Goal: Task Accomplishment & Management: Use online tool/utility

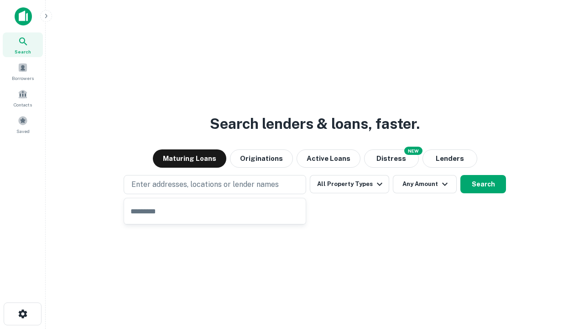
type input "**********"
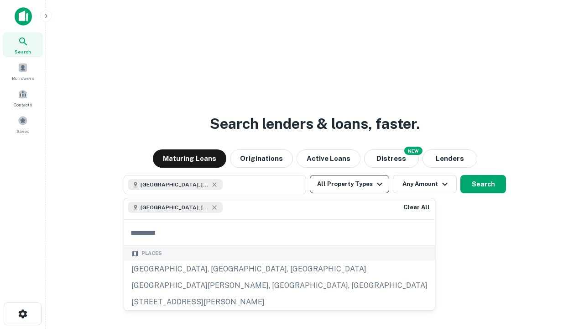
click at [350, 184] on button "All Property Types" at bounding box center [349, 184] width 79 height 18
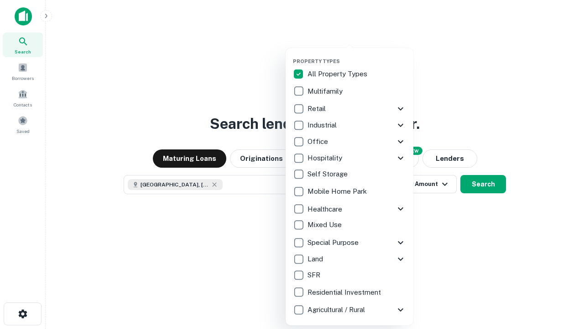
click at [357, 55] on button "button" at bounding box center [357, 55] width 128 height 0
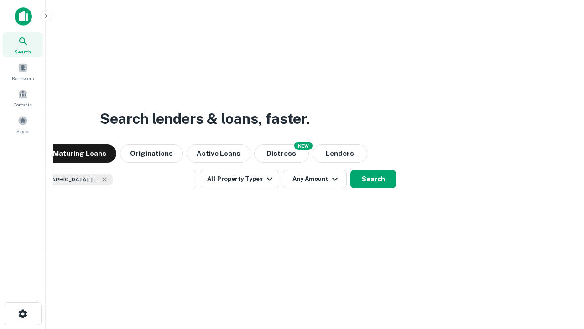
scroll to position [15, 0]
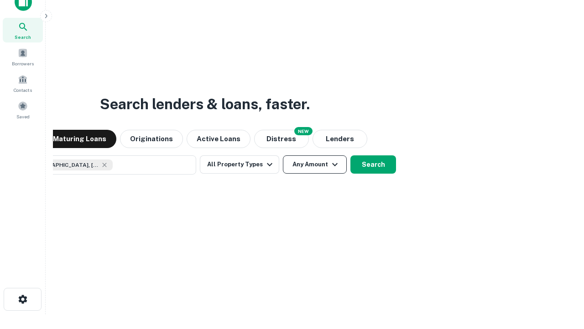
click at [283, 155] on button "Any Amount" at bounding box center [315, 164] width 64 height 18
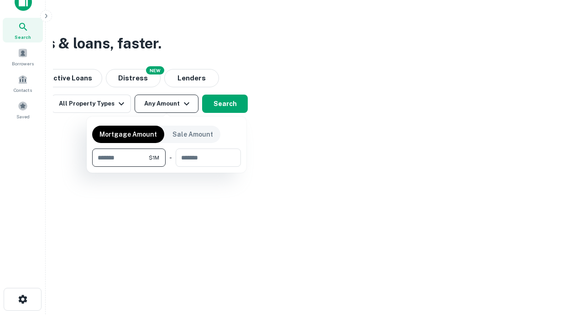
type input "*******"
click at [167, 167] on button "button" at bounding box center [166, 167] width 149 height 0
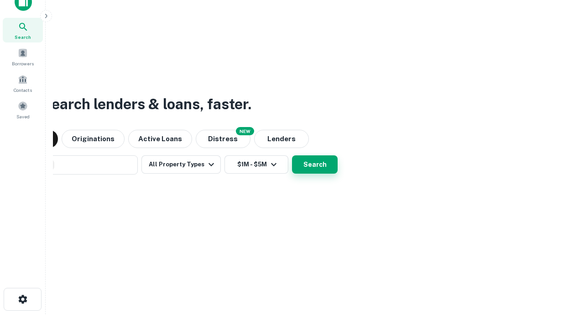
click at [292, 155] on button "Search" at bounding box center [315, 164] width 46 height 18
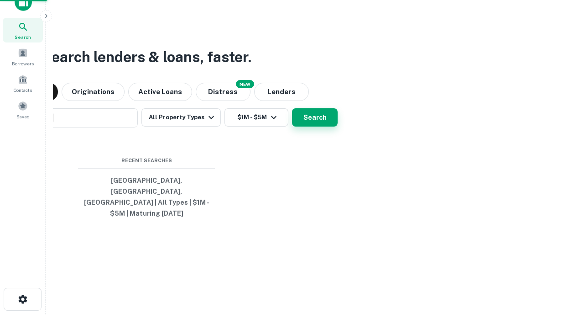
scroll to position [30, 258]
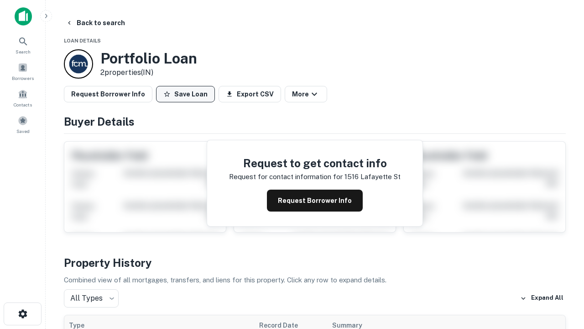
click at [185, 94] on button "Save Loan" at bounding box center [185, 94] width 59 height 16
click at [188, 94] on button "Save Loan" at bounding box center [185, 94] width 59 height 16
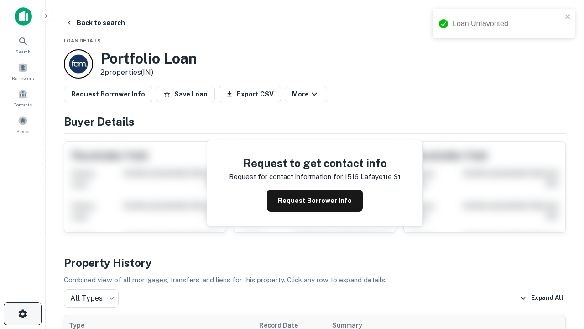
click at [22, 314] on icon "button" at bounding box center [22, 313] width 11 height 11
